Goal: Task Accomplishment & Management: Manage account settings

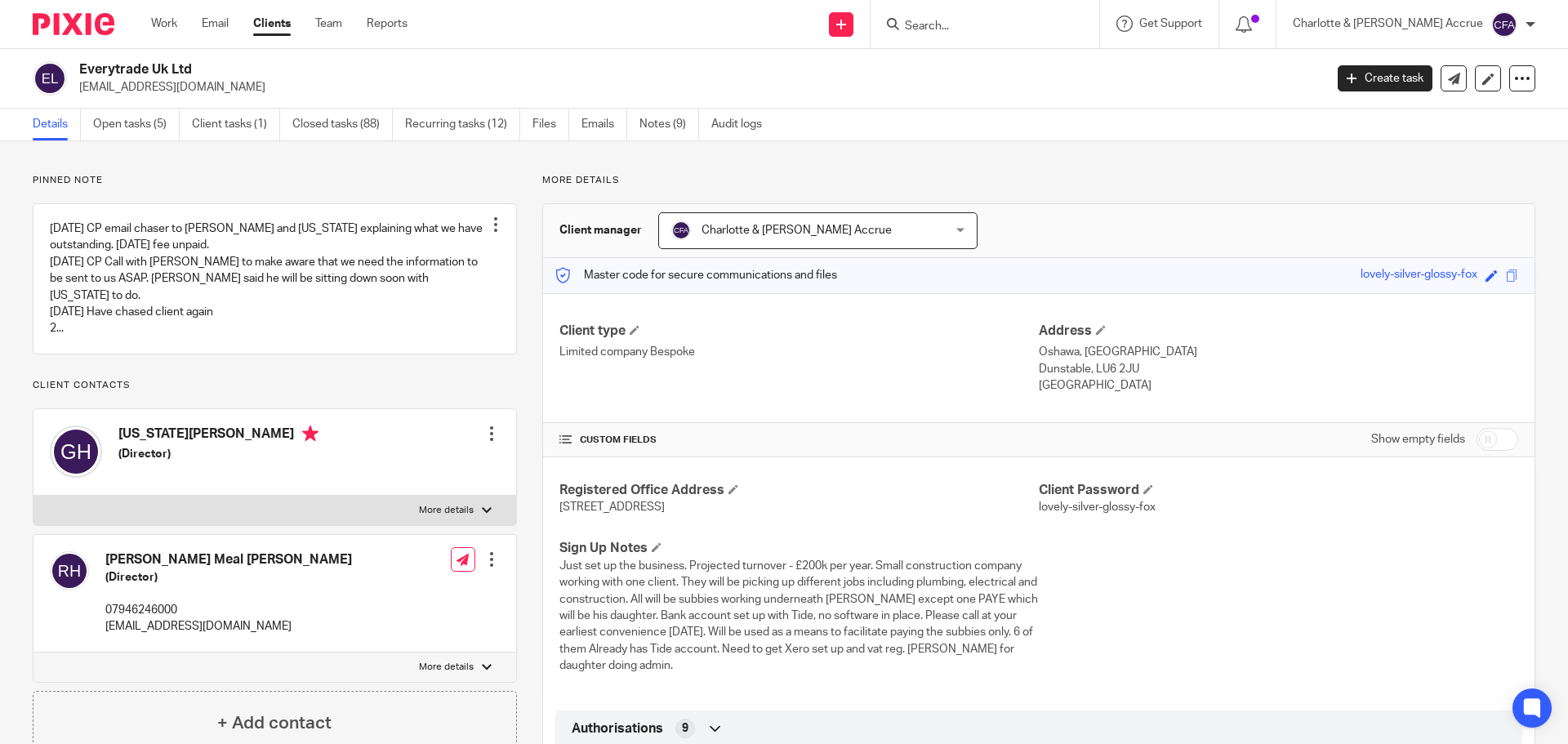
click at [488, 427] on div at bounding box center [491, 433] width 17 height 17
click at [416, 462] on link "Edit contact" at bounding box center [414, 470] width 156 height 24
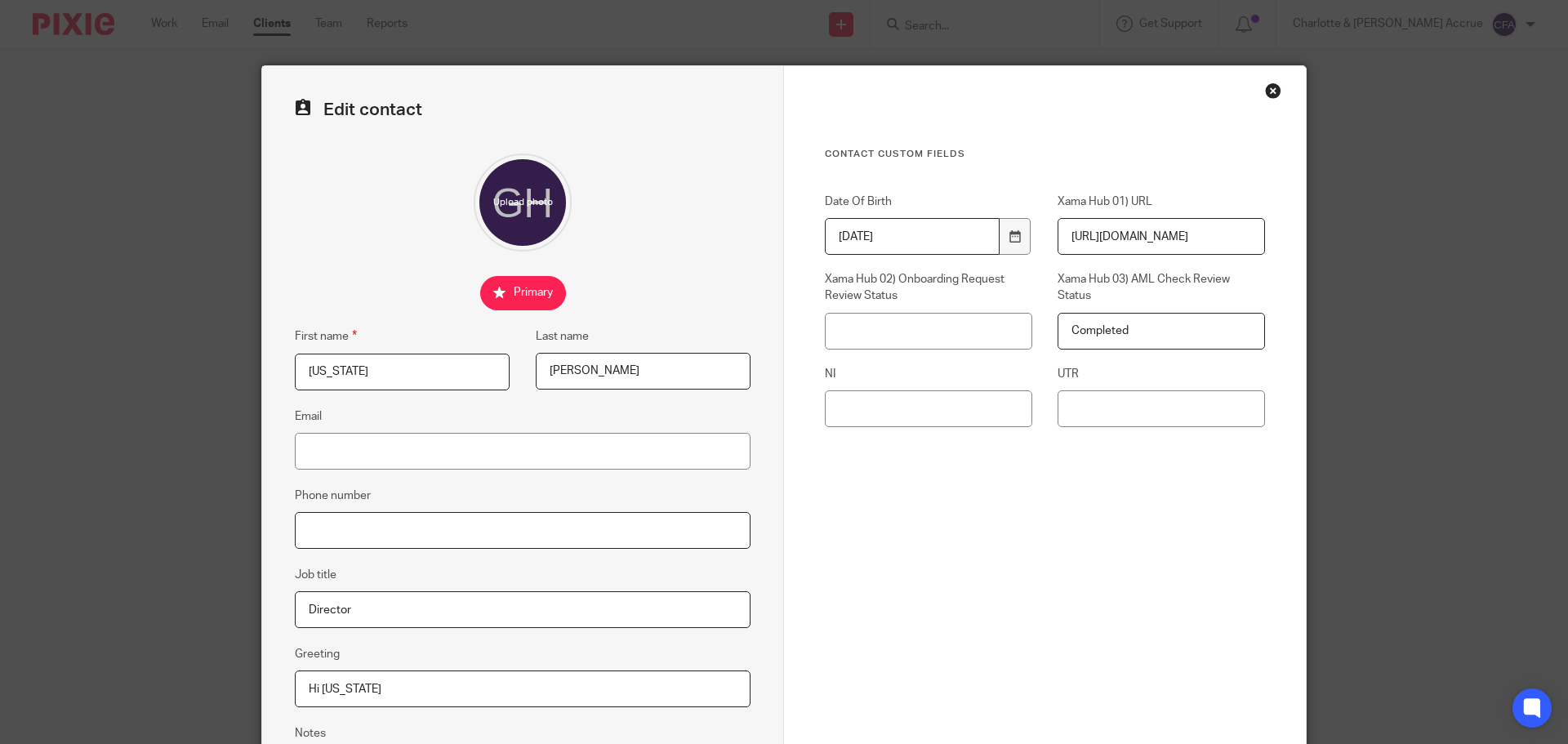
click at [354, 535] on input "Phone number" at bounding box center [523, 529] width 456 height 36
paste input "07904121503"
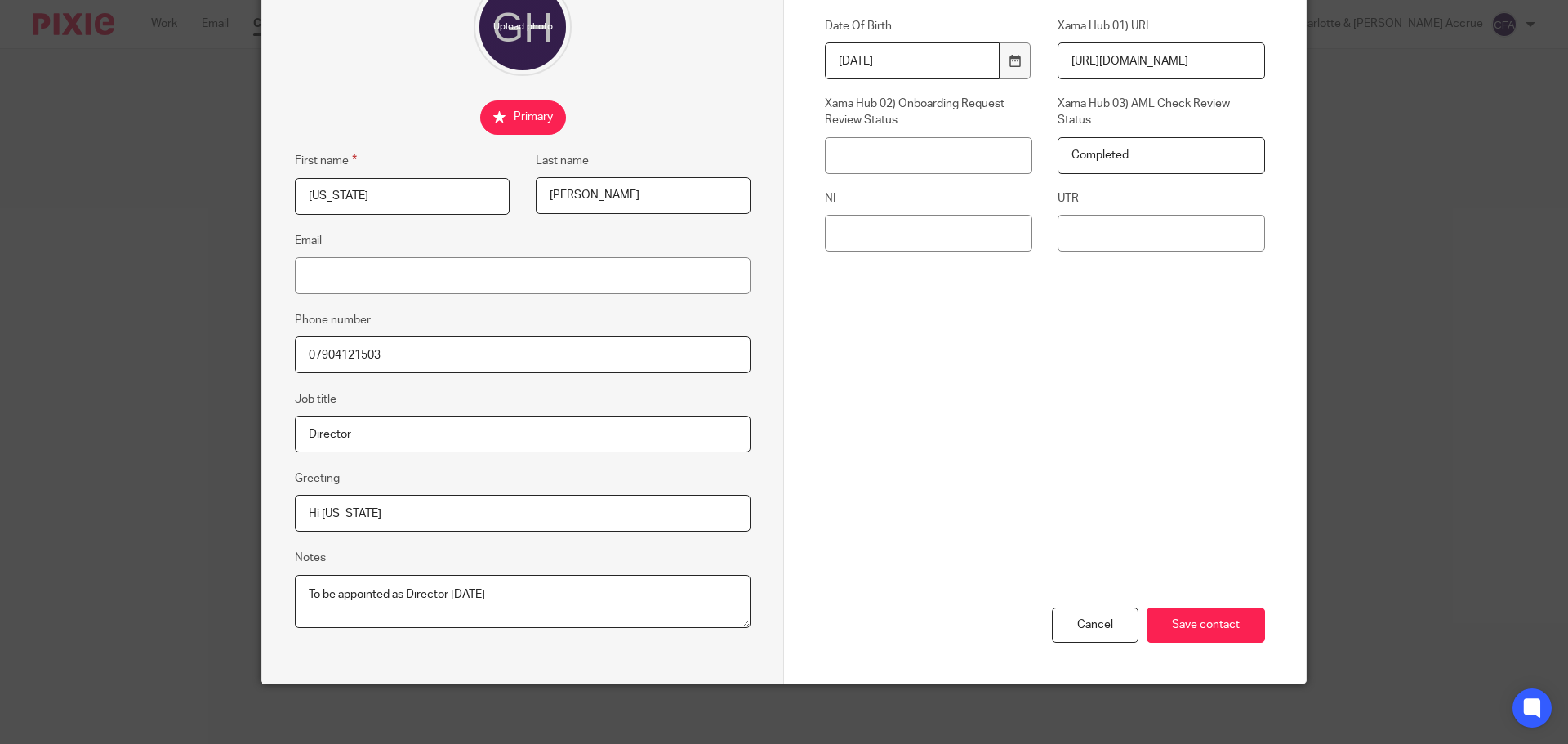
scroll to position [181, 0]
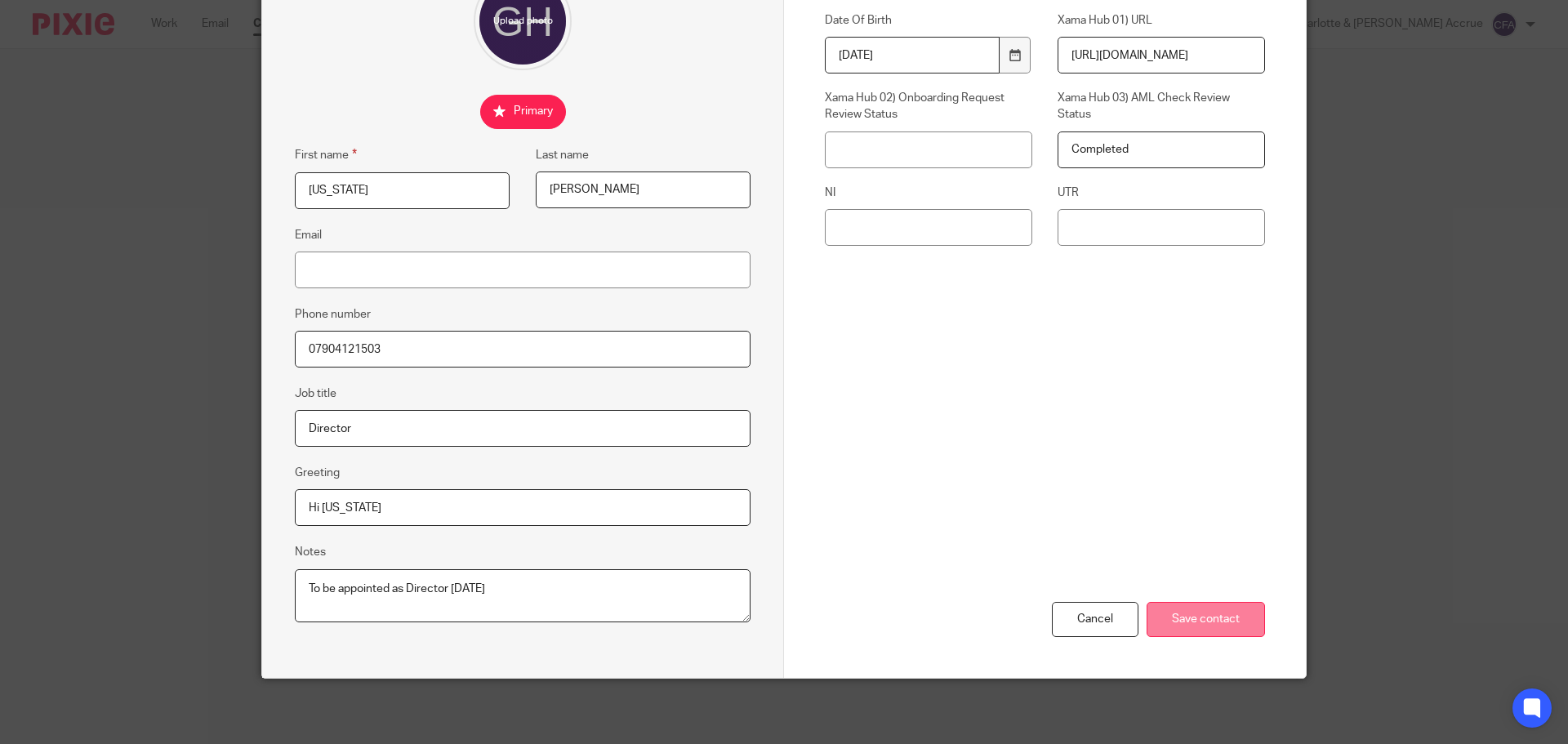
type input "07904121503"
click at [1174, 614] on input "Save contact" at bounding box center [1205, 620] width 119 height 35
click at [1180, 621] on input "Save contact" at bounding box center [1205, 620] width 119 height 35
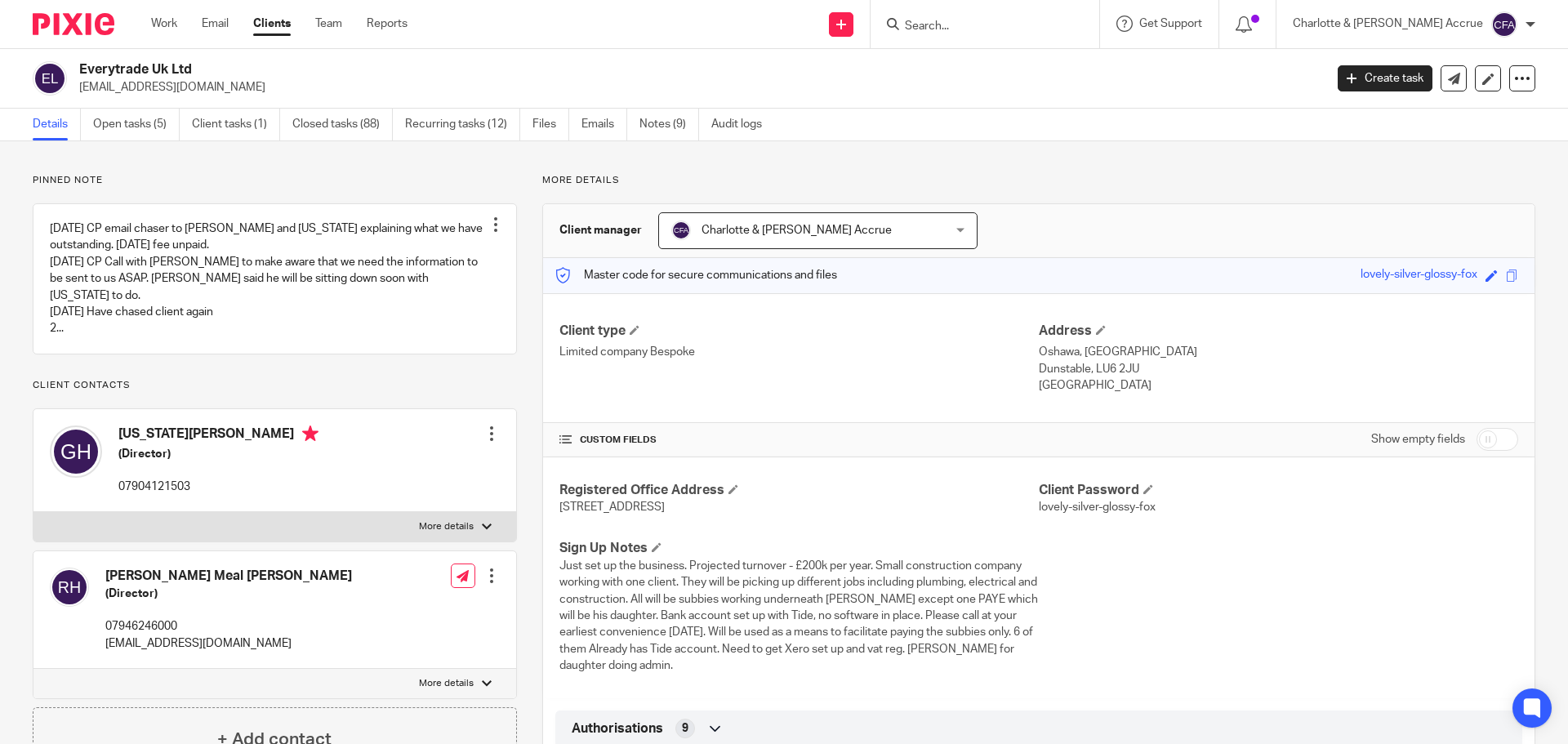
click at [123, 126] on link "Open tasks (5)" at bounding box center [136, 124] width 86 height 31
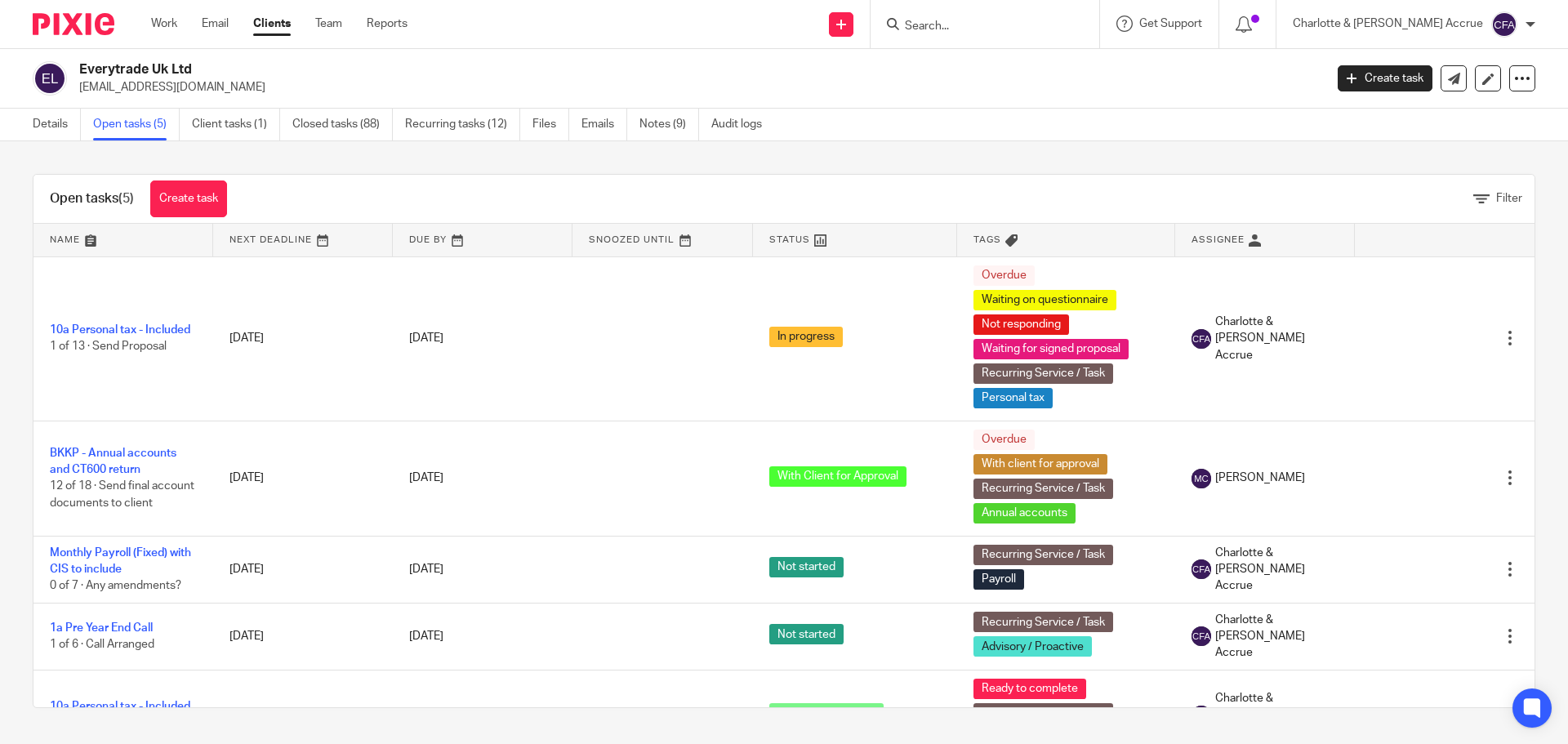
scroll to position [52, 0]
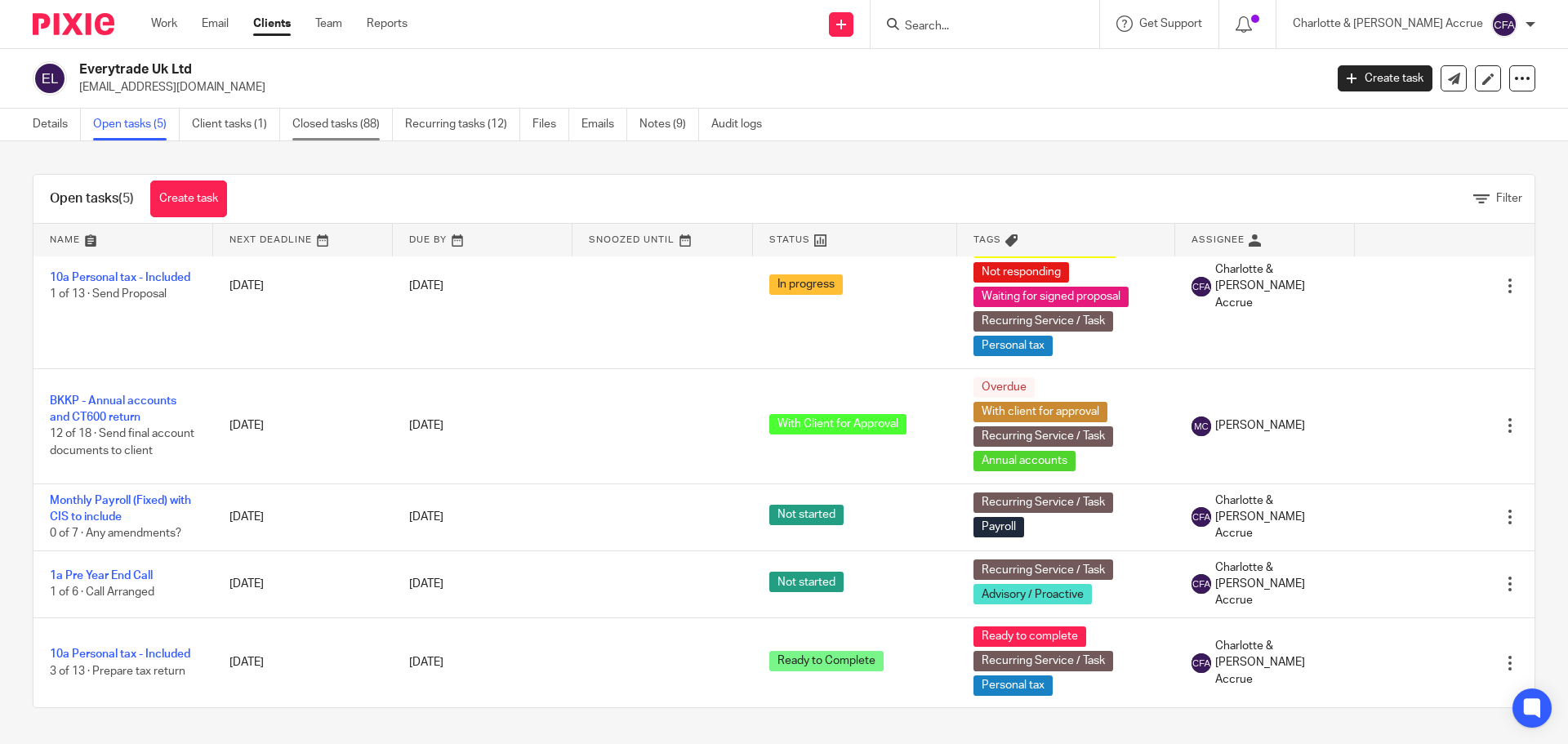
click at [320, 124] on link "Closed tasks (88)" at bounding box center [342, 124] width 100 height 31
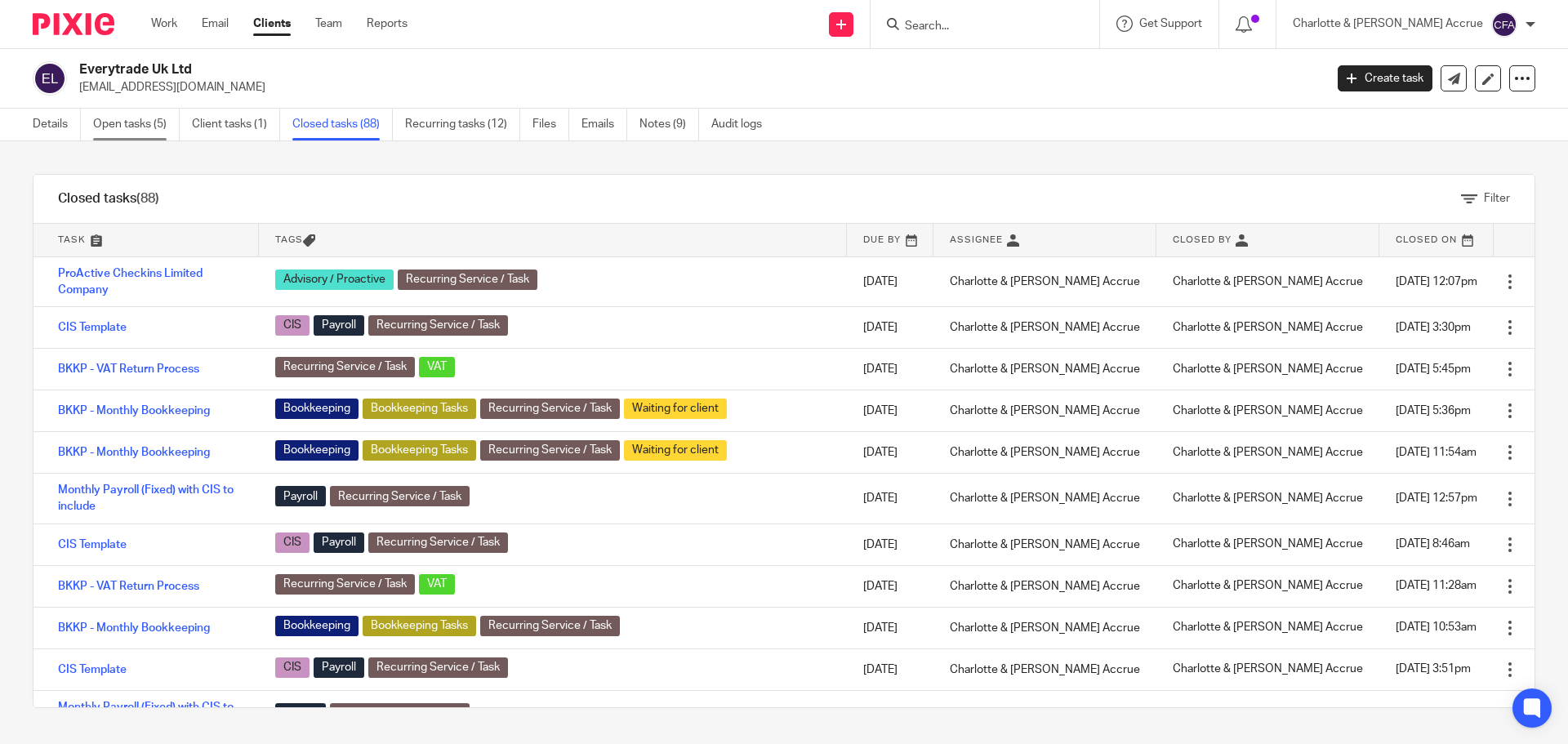
click at [125, 124] on link "Open tasks (5)" at bounding box center [136, 124] width 86 height 31
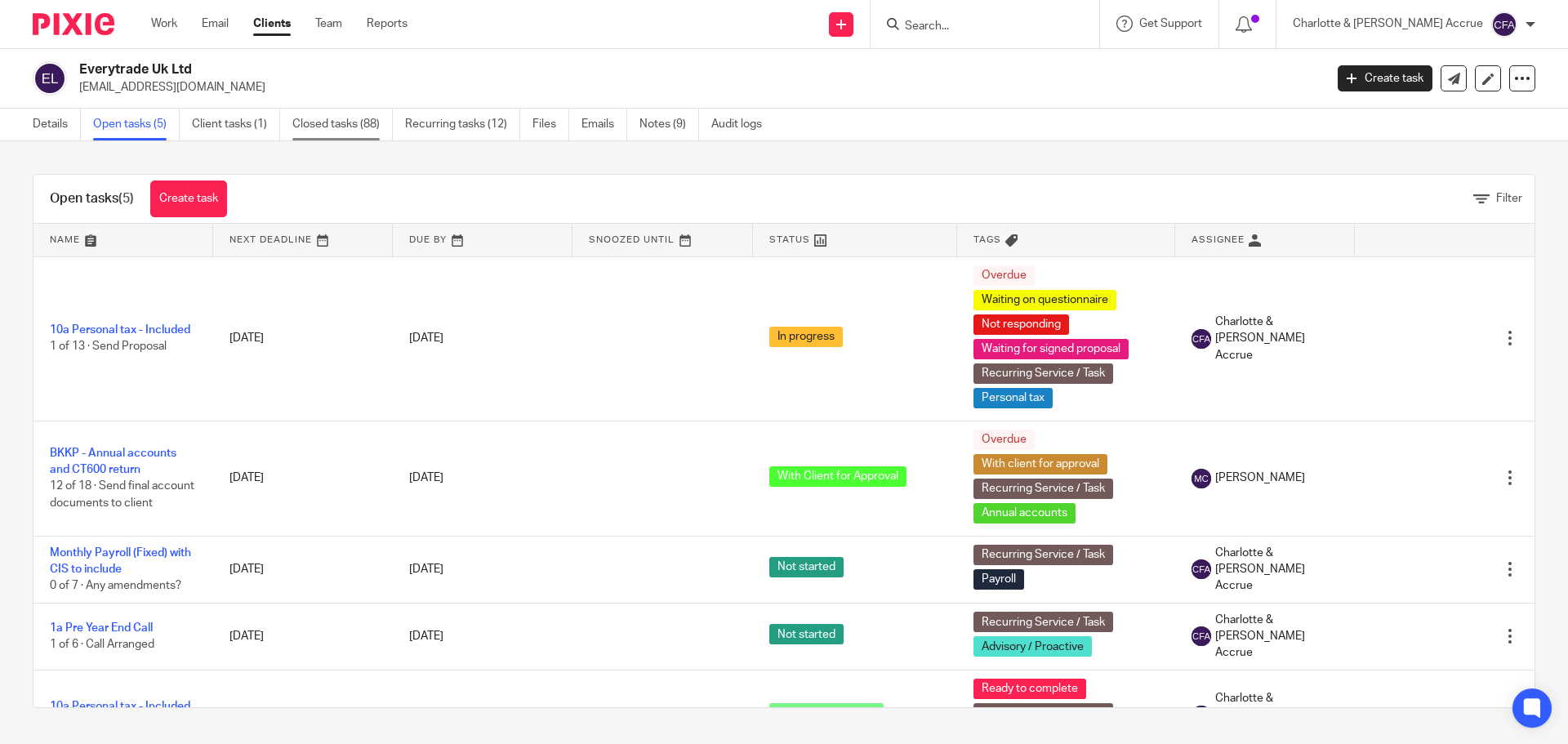
click at [334, 117] on link "Closed tasks (88)" at bounding box center [342, 124] width 100 height 31
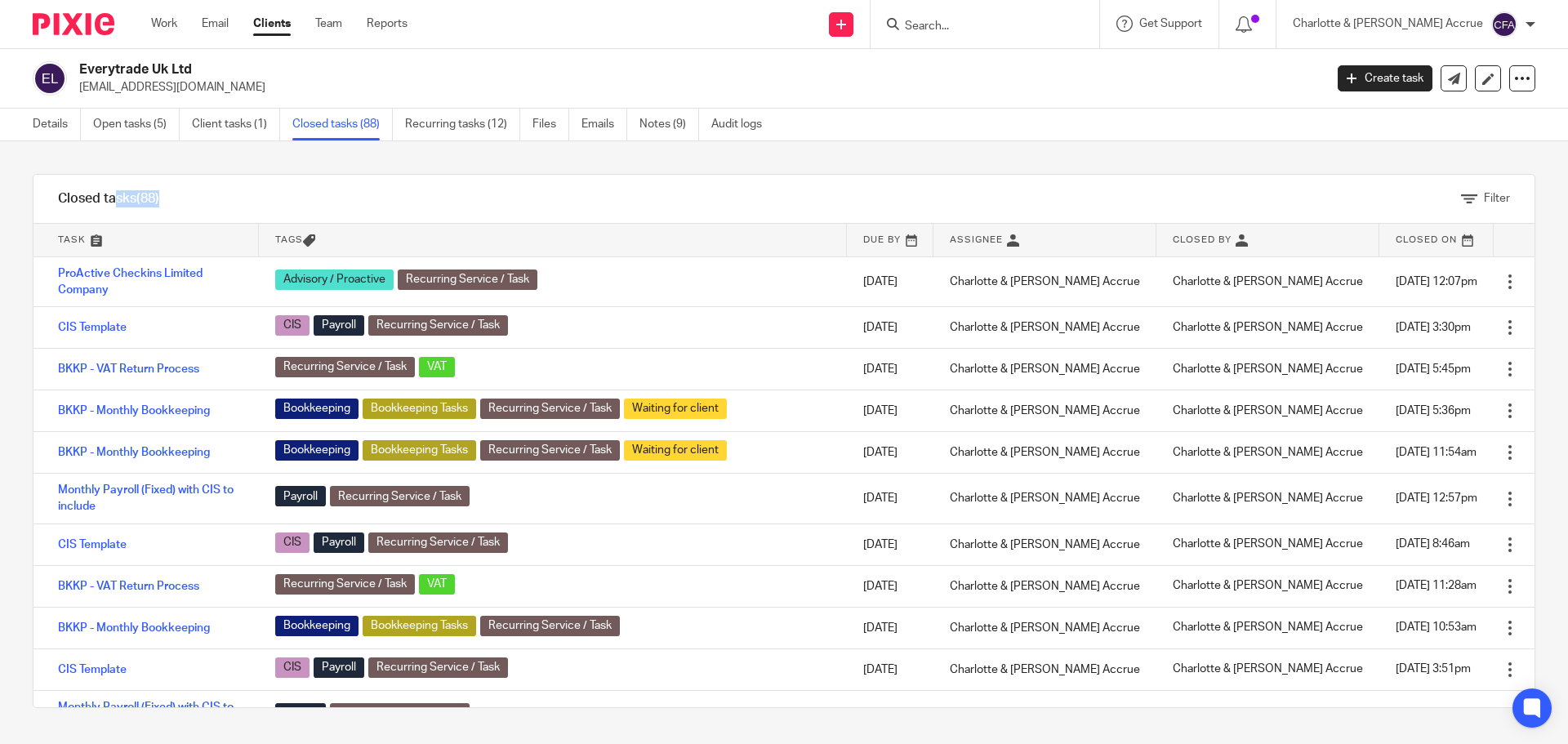
drag, startPoint x: 169, startPoint y: 194, endPoint x: 54, endPoint y: 198, distance: 115.1
click at [54, 198] on div "Closed tasks (88)" at bounding box center [108, 198] width 150 height 48
click at [125, 193] on h1 "Closed tasks (88)" at bounding box center [108, 198] width 101 height 17
drag, startPoint x: 175, startPoint y: 193, endPoint x: 45, endPoint y: 193, distance: 130.0
click at [45, 193] on div "Closed tasks (88)" at bounding box center [108, 198] width 150 height 48
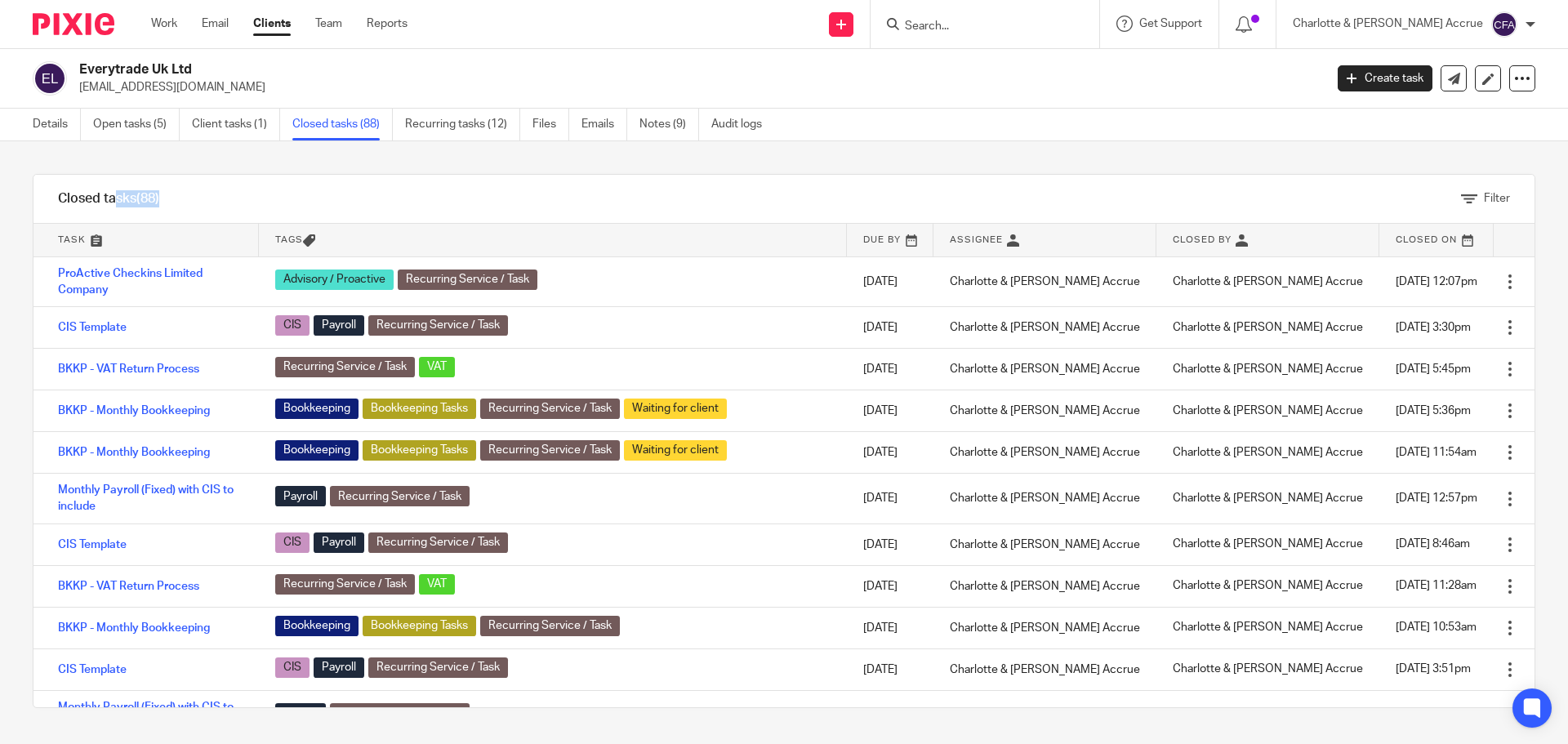
click at [100, 193] on h1 "Closed tasks (88)" at bounding box center [108, 198] width 101 height 17
click at [189, 188] on div "Filter" at bounding box center [858, 198] width 1350 height 48
click at [129, 120] on link "Open tasks (5)" at bounding box center [136, 124] width 86 height 31
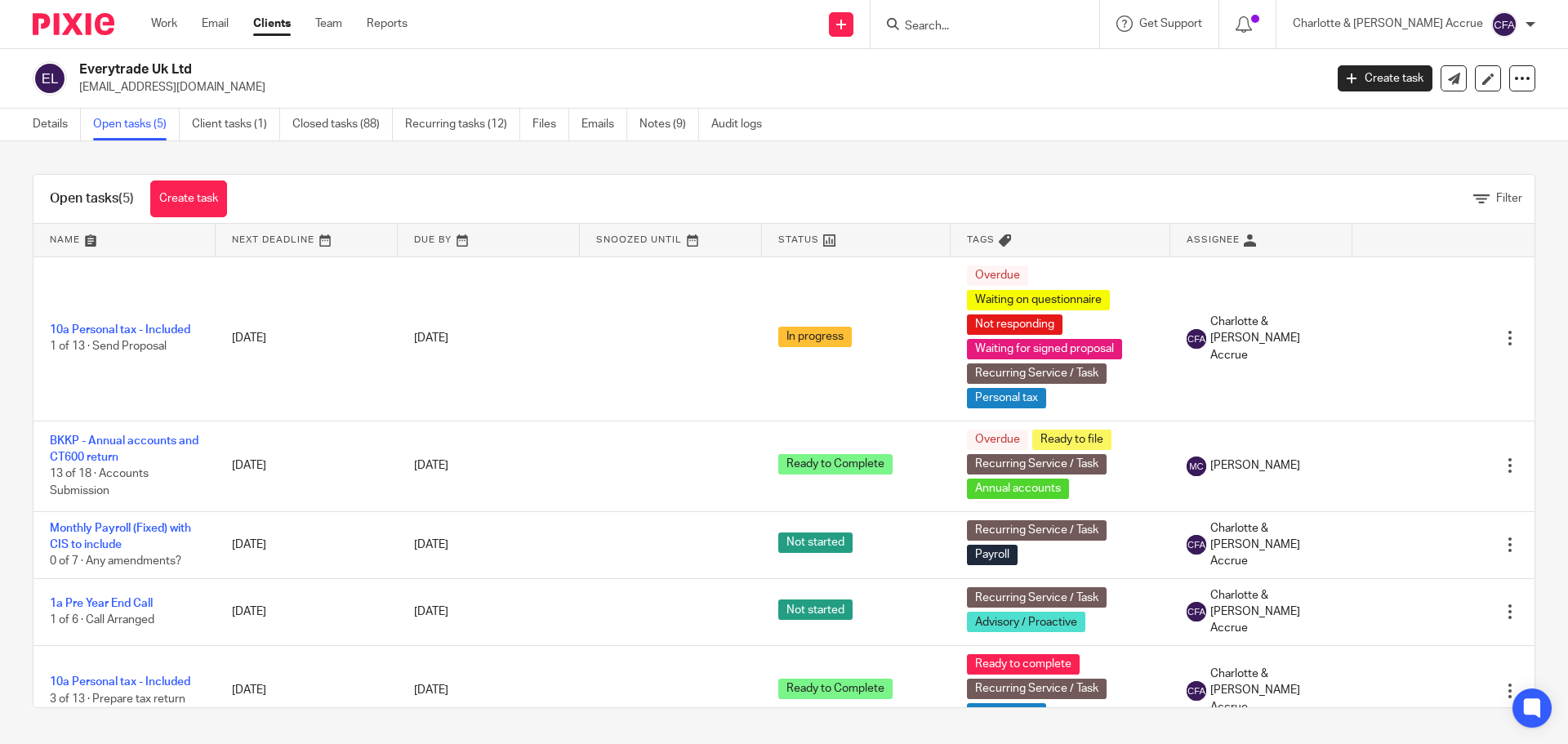
click at [579, 69] on h2 "Everytrade Uk Ltd" at bounding box center [573, 69] width 987 height 17
